Goal: Task Accomplishment & Management: Use online tool/utility

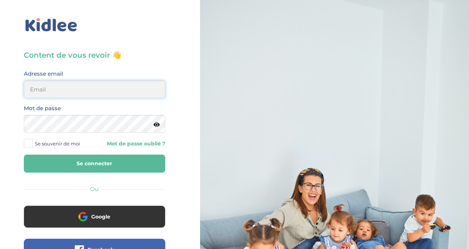
click at [121, 82] on input "email" at bounding box center [95, 89] width 142 height 18
type input "julianamatthey@gmail.com"
click at [176, 106] on div "Content de vous revoir 👋 Avant de poursuivre veuillez vérifier que tous les cha…" at bounding box center [95, 175] width 200 height 350
click at [154, 124] on icon at bounding box center [157, 124] width 6 height 5
click at [122, 158] on button "Se connecter" at bounding box center [95, 163] width 142 height 18
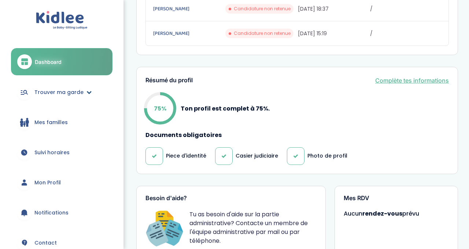
click at [76, 94] on span "Trouver ma garde" at bounding box center [58, 92] width 49 height 8
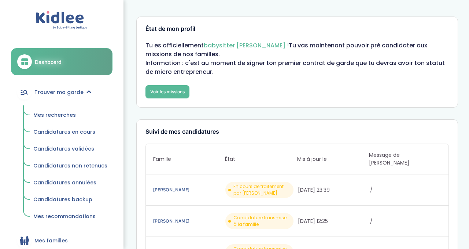
click at [51, 114] on span "Mes recherches" at bounding box center [54, 114] width 43 height 7
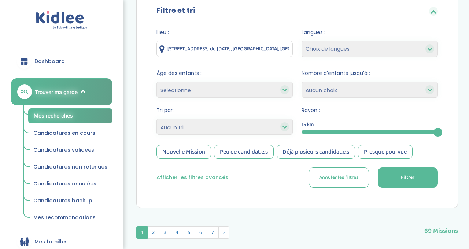
scroll to position [81, 0]
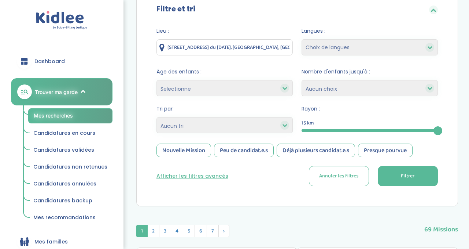
click at [210, 178] on button "Afficher les filtres avancés" at bounding box center [193, 176] width 72 height 8
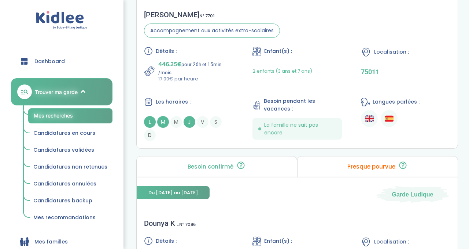
scroll to position [1068, 0]
